Goal: Task Accomplishment & Management: Manage account settings

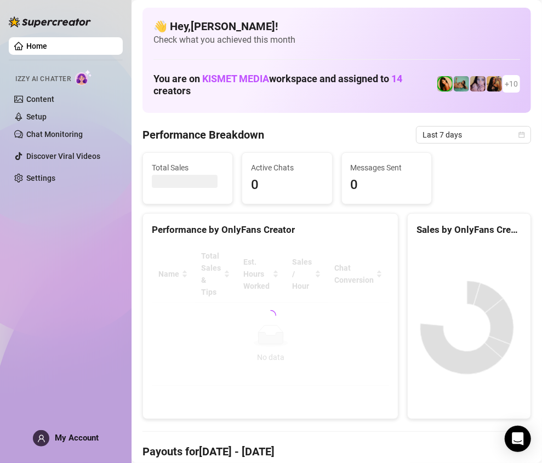
click at [75, 439] on span "My Account" at bounding box center [77, 438] width 44 height 10
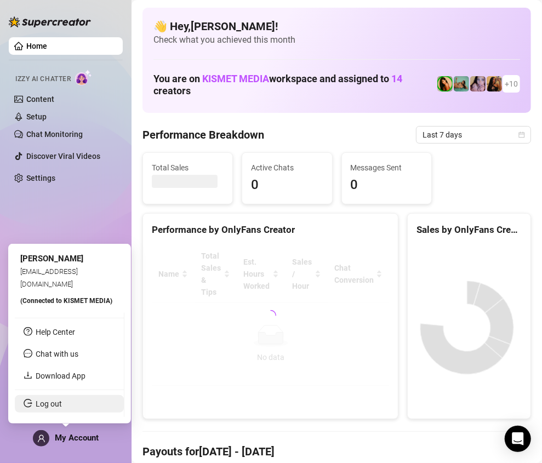
click at [62, 402] on link "Log out" at bounding box center [49, 404] width 26 height 9
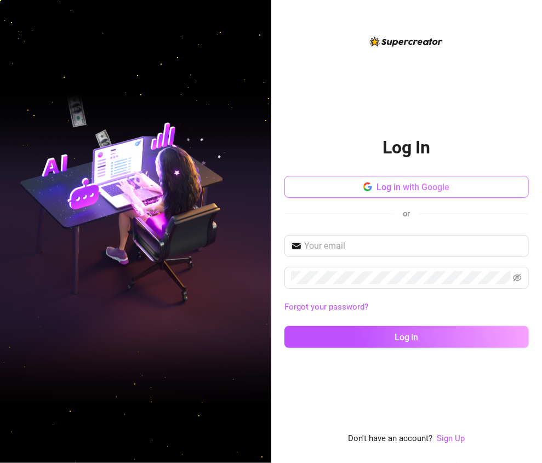
click at [402, 190] on span "Log in with Google" at bounding box center [413, 187] width 73 height 10
